Goal: Find specific page/section: Find specific page/section

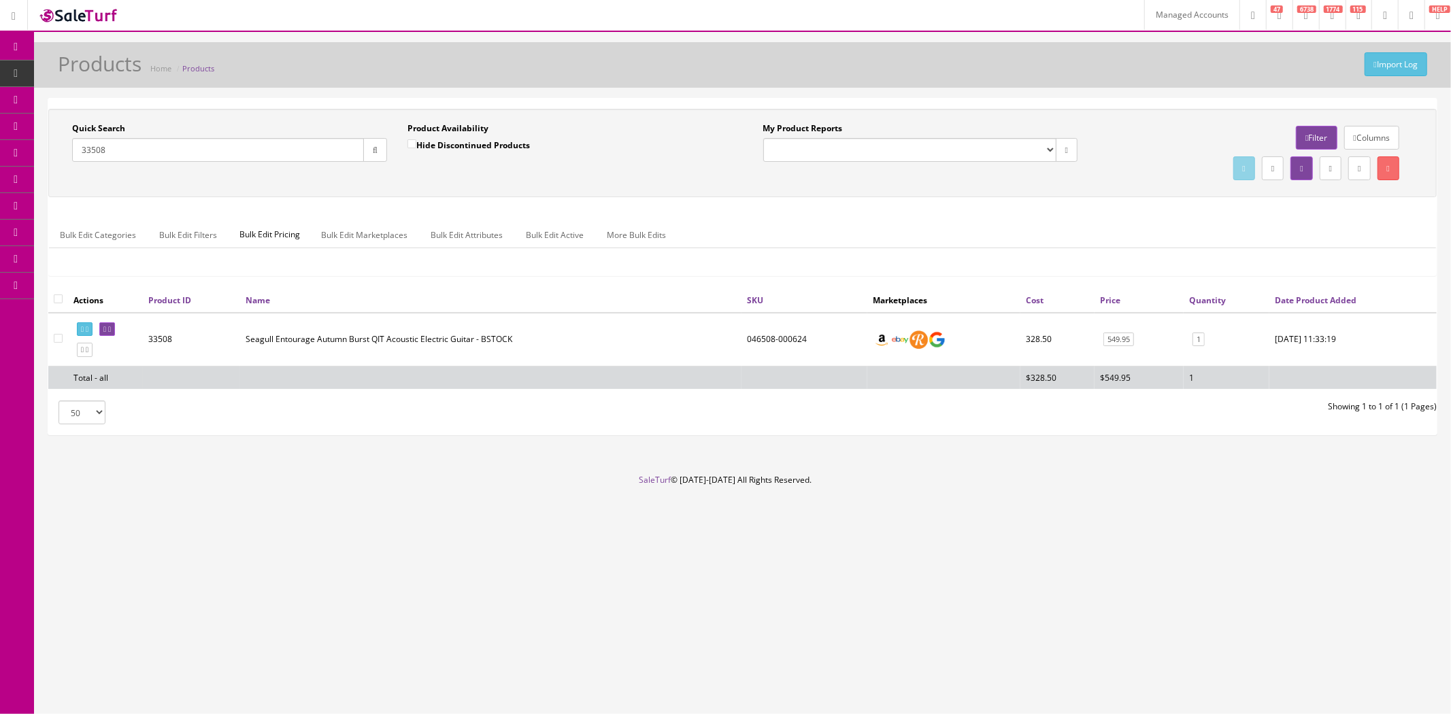
click at [178, 155] on input "33508" at bounding box center [218, 150] width 292 height 24
paste input "0110332829-FENV13403"
click at [365, 152] on button "button" at bounding box center [375, 150] width 24 height 24
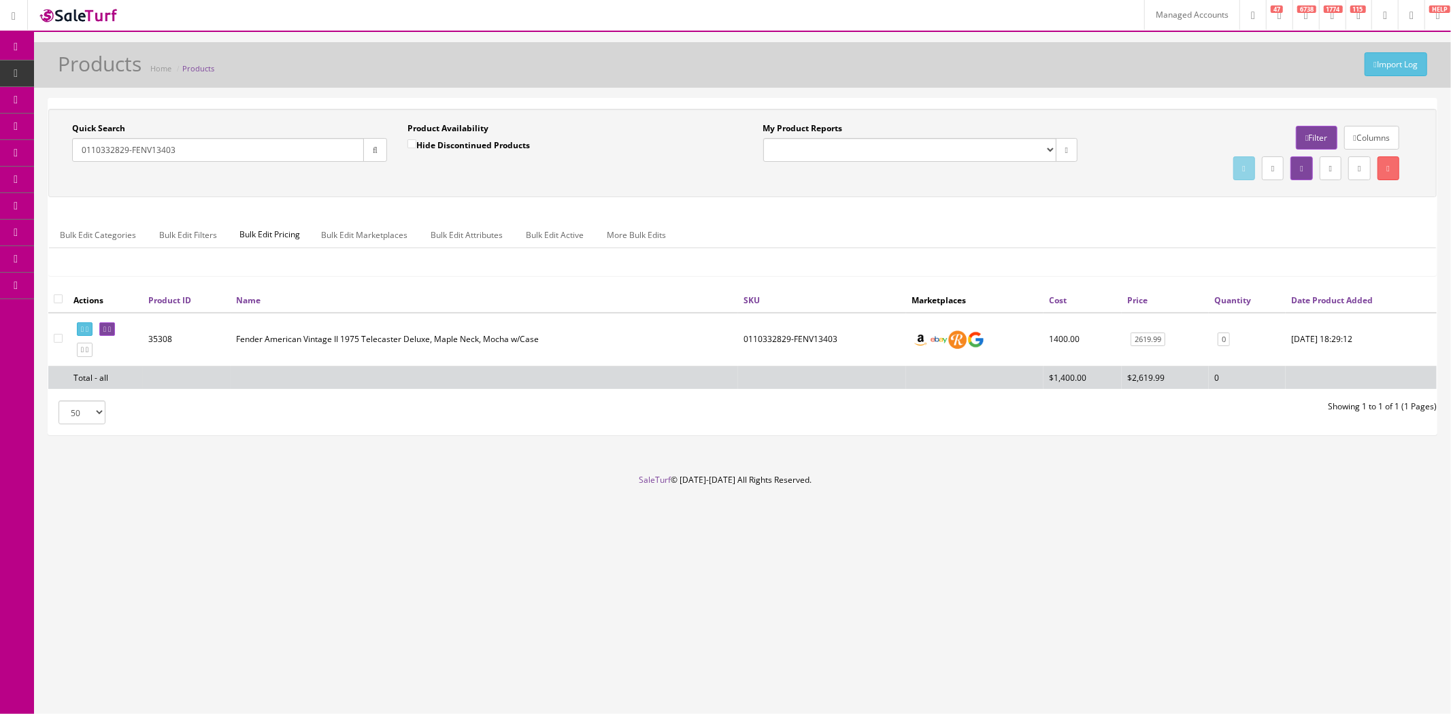
click at [167, 338] on td "35308" at bounding box center [187, 340] width 88 height 54
copy td "35308"
click at [239, 159] on input "0110332829-FENV13403" at bounding box center [218, 150] width 292 height 24
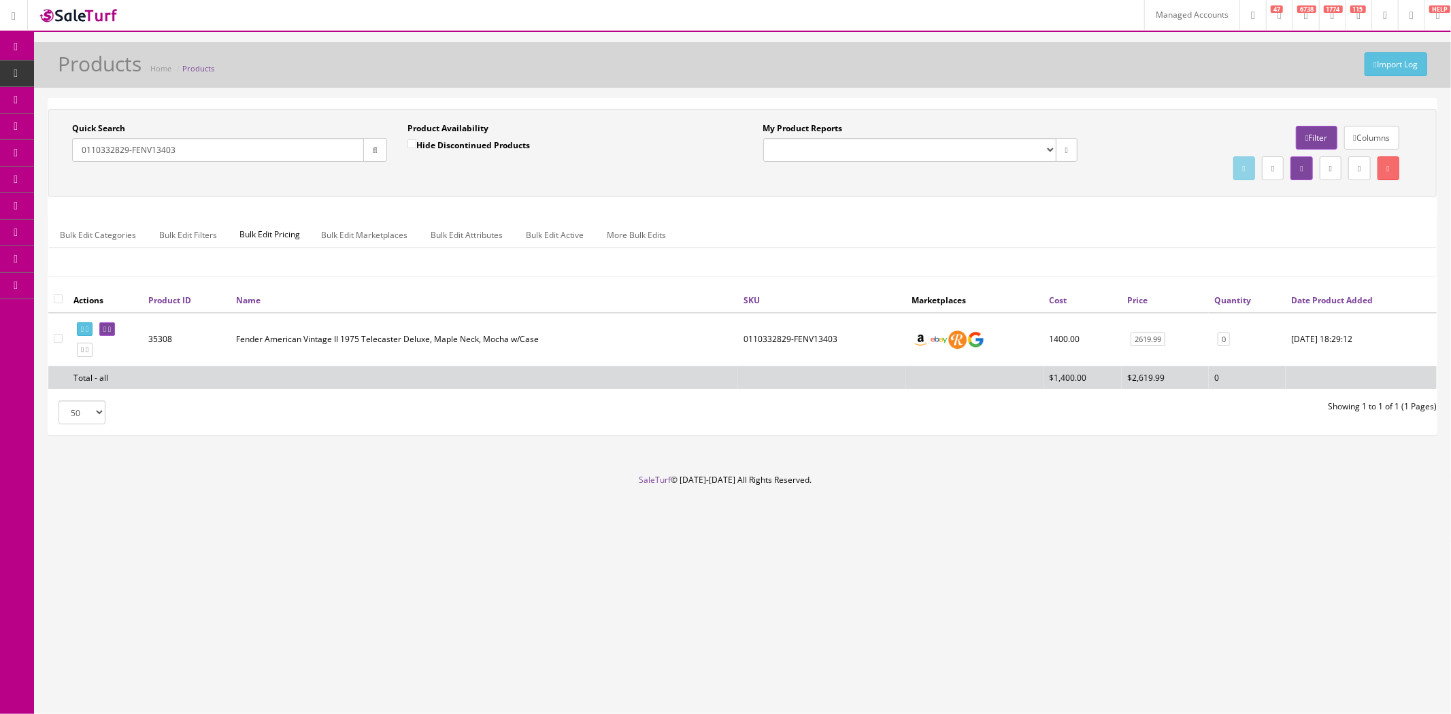
click at [239, 159] on input "0110332829-FENV13403" at bounding box center [218, 150] width 292 height 24
paste input "OE-0140580558"
type input "OE-0140580558"
click at [374, 148] on icon "button" at bounding box center [375, 150] width 5 height 8
